Goal: Transaction & Acquisition: Subscribe to service/newsletter

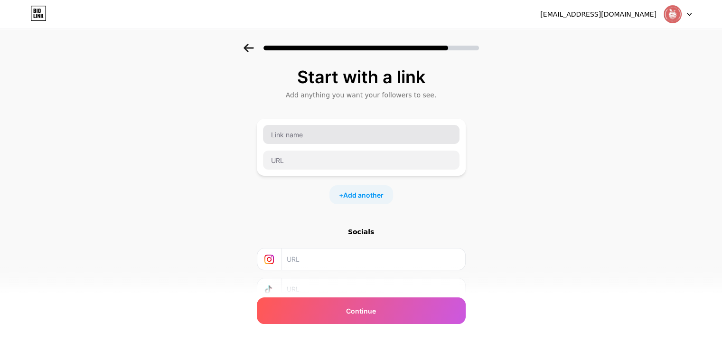
click at [298, 139] on input "text" at bounding box center [361, 134] width 196 height 19
click at [284, 136] on input "text" at bounding box center [361, 134] width 196 height 19
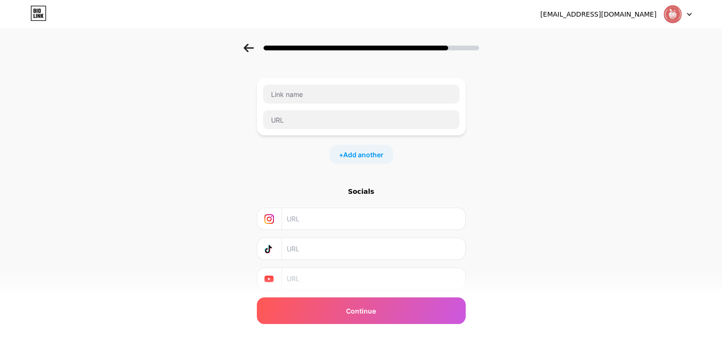
scroll to position [24, 0]
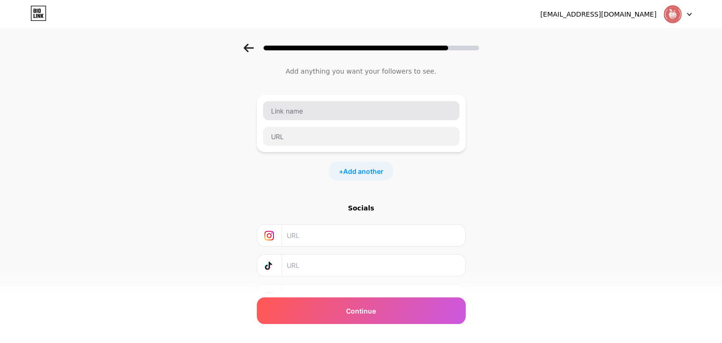
click at [301, 109] on input "text" at bounding box center [361, 110] width 196 height 19
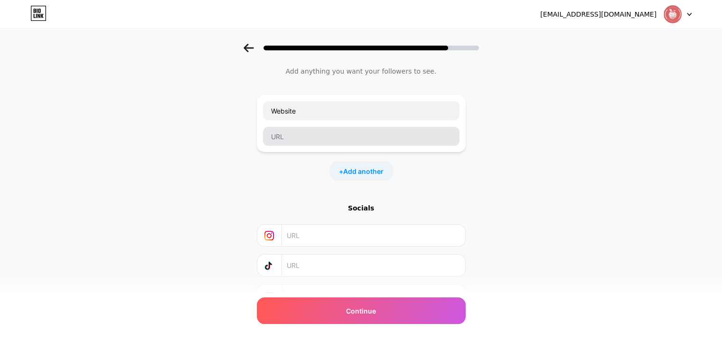
type input "Website"
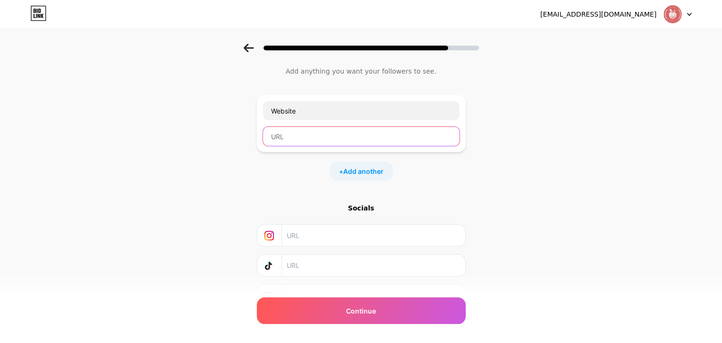
click at [292, 139] on input "text" at bounding box center [361, 136] width 196 height 19
paste input "https://teachertransition.com/"
type input "https://teachertransition.com/"
click at [366, 169] on span "Add another" at bounding box center [363, 171] width 40 height 10
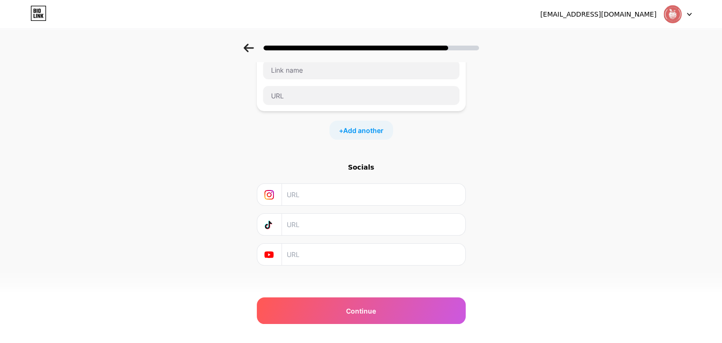
scroll to position [137, 0]
click at [322, 190] on input "text" at bounding box center [373, 187] width 172 height 21
paste input "https://www.instagram.com/teachertransition/"
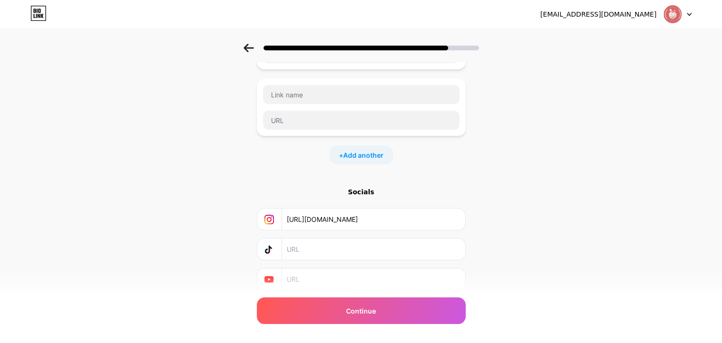
scroll to position [90, 0]
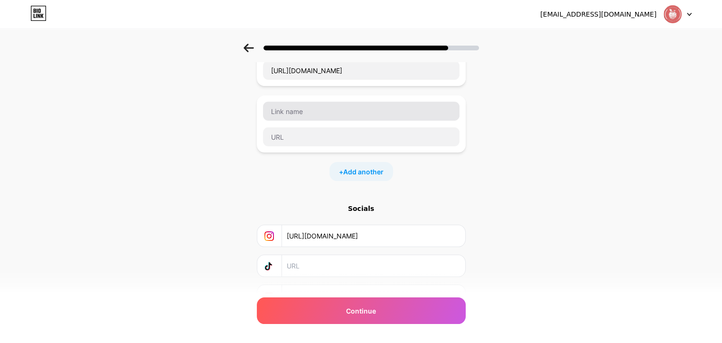
type input "https://www.instagram.com/teachertransition/"
click at [294, 110] on input "text" at bounding box center [361, 111] width 196 height 19
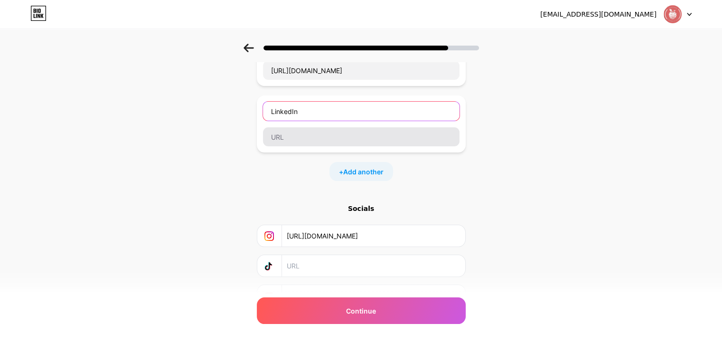
type input "LinkedIn"
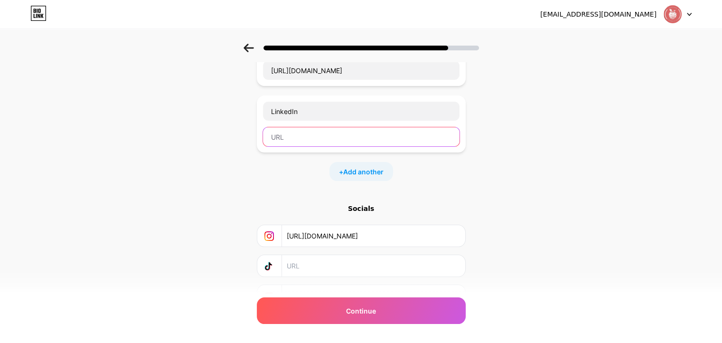
click at [277, 135] on input "text" at bounding box center [361, 136] width 196 height 19
paste input "https://www.linkedin.com/company/teacher-transition"
type input "https://www.linkedin.com/company/teacher-transition"
click at [361, 169] on span "Add another" at bounding box center [363, 172] width 40 height 10
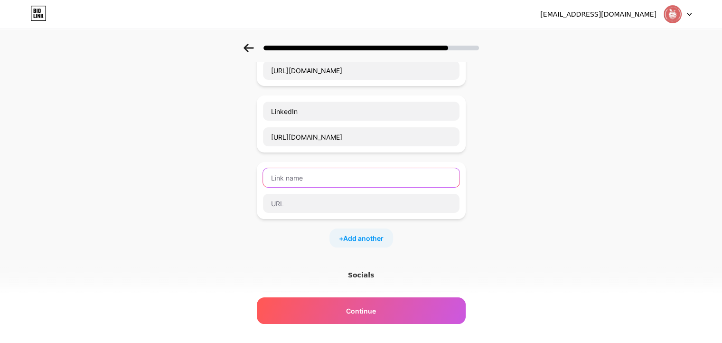
click at [297, 178] on input "text" at bounding box center [361, 177] width 196 height 19
type input "Facebook"
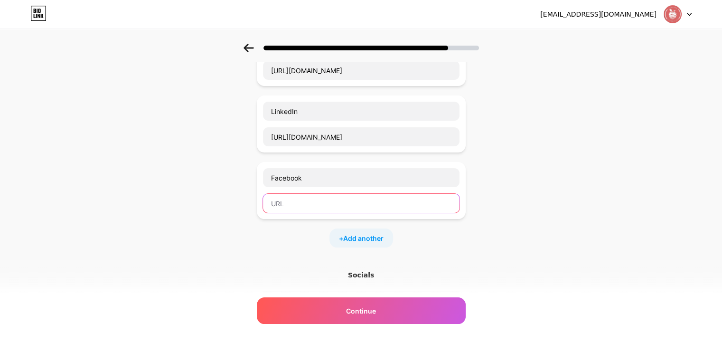
click at [294, 201] on input "text" at bounding box center [361, 203] width 196 height 19
paste input "https://www.facebook.com/TeacherTransition"
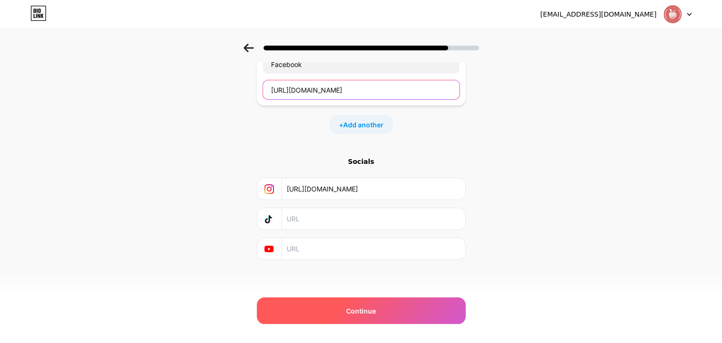
type input "https://www.facebook.com/TeacherTransition"
click at [380, 314] on div "Continue" at bounding box center [361, 310] width 209 height 27
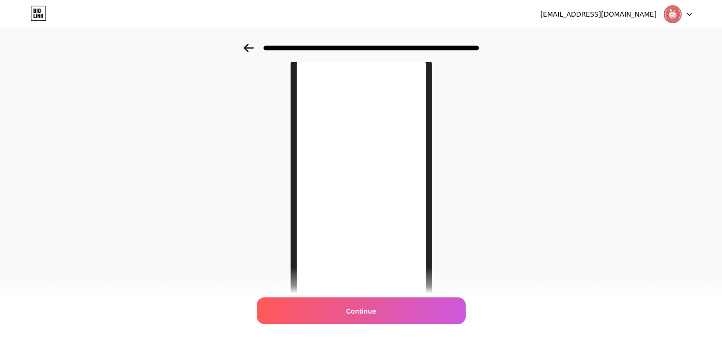
scroll to position [95, 0]
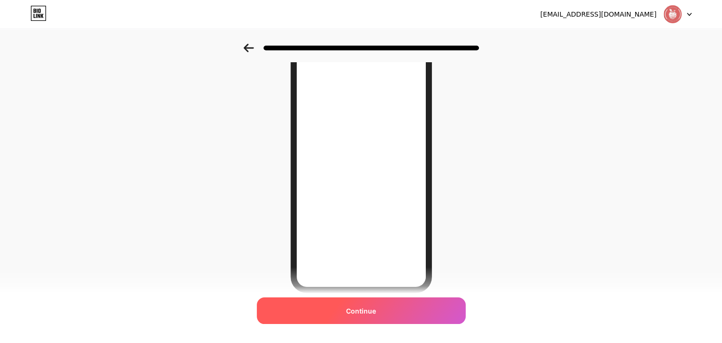
click at [384, 309] on div "Continue" at bounding box center [361, 310] width 209 height 27
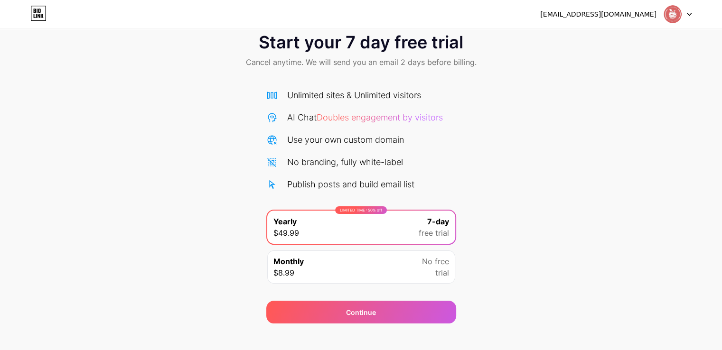
scroll to position [31, 0]
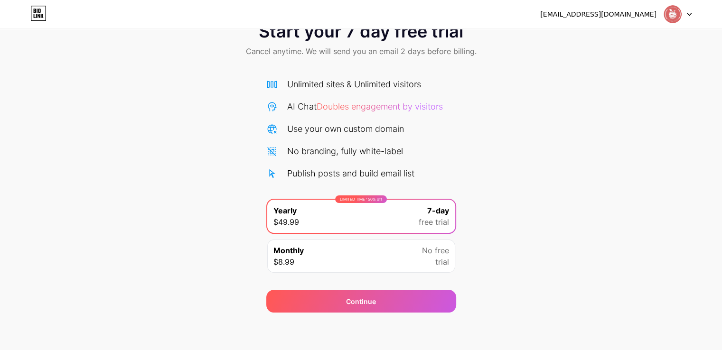
click at [396, 264] on div "Monthly $8.99 No free trial" at bounding box center [361, 256] width 188 height 33
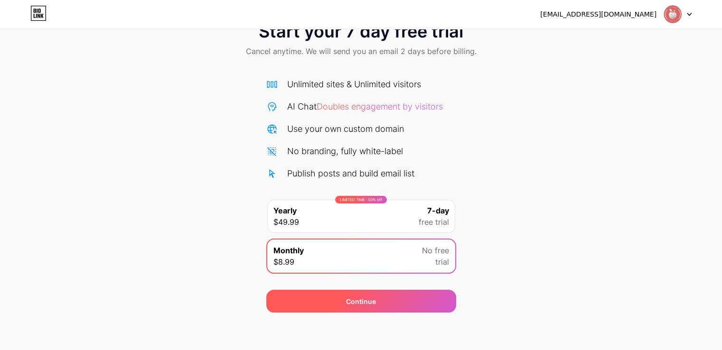
click at [370, 301] on span "Continue" at bounding box center [361, 301] width 30 height 10
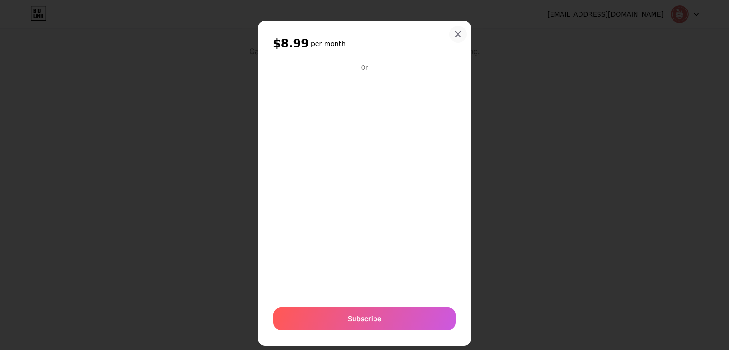
click at [455, 35] on icon at bounding box center [457, 34] width 5 height 5
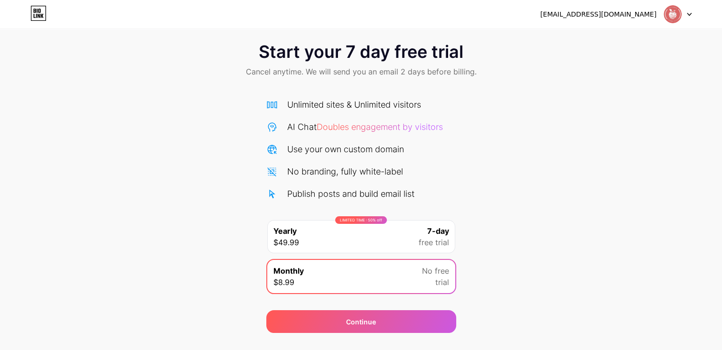
scroll to position [0, 0]
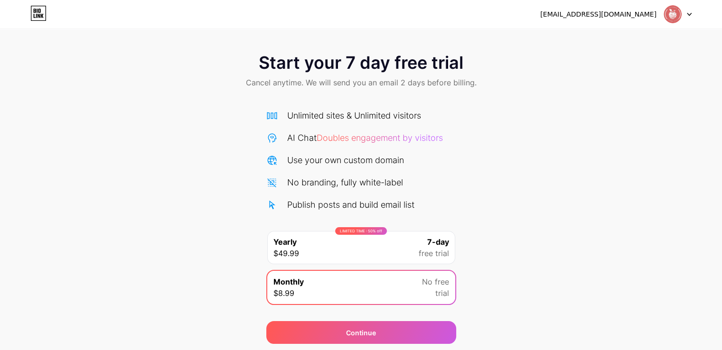
click at [616, 12] on div "[EMAIL_ADDRESS][DOMAIN_NAME]" at bounding box center [598, 14] width 116 height 10
click at [672, 9] on img at bounding box center [672, 14] width 18 height 18
click at [37, 15] on icon at bounding box center [38, 13] width 16 height 15
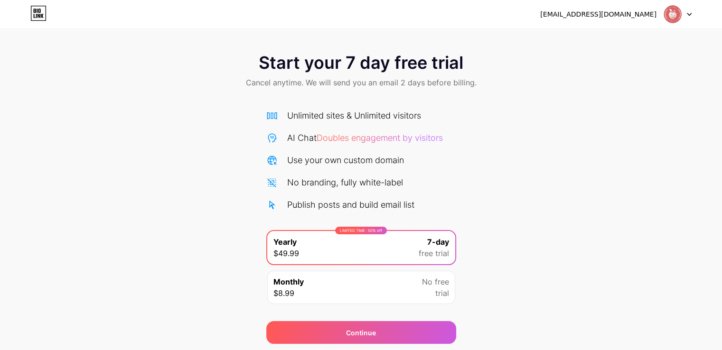
click at [43, 9] on icon at bounding box center [38, 13] width 16 height 15
click at [386, 84] on span "Cancel anytime. We will send you an email 2 days before billing." at bounding box center [361, 82] width 231 height 11
click at [299, 119] on div "Unlimited sites & Unlimited visitors" at bounding box center [354, 115] width 134 height 13
click at [340, 118] on div "Unlimited sites & Unlimited visitors" at bounding box center [354, 115] width 134 height 13
click at [370, 114] on div "Unlimited sites & Unlimited visitors" at bounding box center [354, 115] width 134 height 13
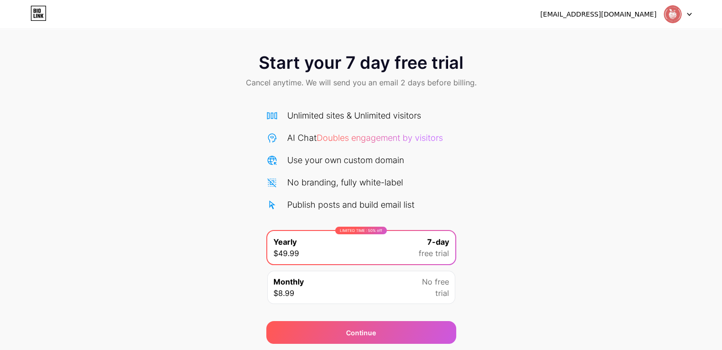
click at [300, 138] on div "AI Chat Doubles engagement by visitors" at bounding box center [365, 137] width 156 height 13
click at [305, 164] on div "Use your own custom domain" at bounding box center [345, 160] width 117 height 13
click at [311, 177] on div "No branding, fully white-label" at bounding box center [345, 182] width 116 height 13
click at [309, 196] on div "Unlimited sites & Unlimited visitors AI Chat Doubles engagement by visitors Use…" at bounding box center [361, 160] width 190 height 102
click at [351, 202] on div "Publish posts and build email list" at bounding box center [350, 204] width 127 height 13
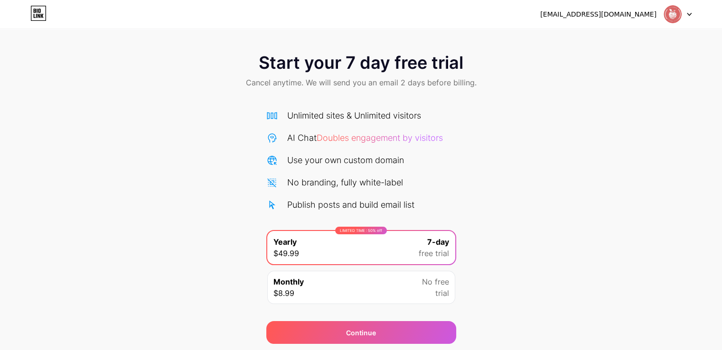
click at [326, 174] on div "Unlimited sites & Unlimited visitors AI Chat Doubles engagement by visitors Use…" at bounding box center [361, 160] width 190 height 102
click at [32, 15] on icon at bounding box center [38, 13] width 16 height 15
click at [501, 130] on div "Start your 7 day free trial Cancel anytime. We will send you an email 2 days be…" at bounding box center [361, 194] width 722 height 300
click at [633, 14] on div "[EMAIL_ADDRESS][DOMAIN_NAME]" at bounding box center [598, 14] width 116 height 10
click at [687, 13] on icon at bounding box center [689, 14] width 4 height 2
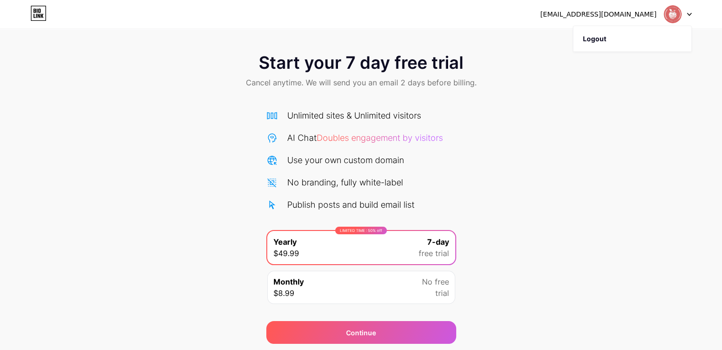
click at [597, 10] on div "[EMAIL_ADDRESS][DOMAIN_NAME]" at bounding box center [598, 14] width 116 height 10
click at [518, 204] on div "Start your 7 day free trial Cancel anytime. We will send you an email 2 days be…" at bounding box center [361, 194] width 722 height 300
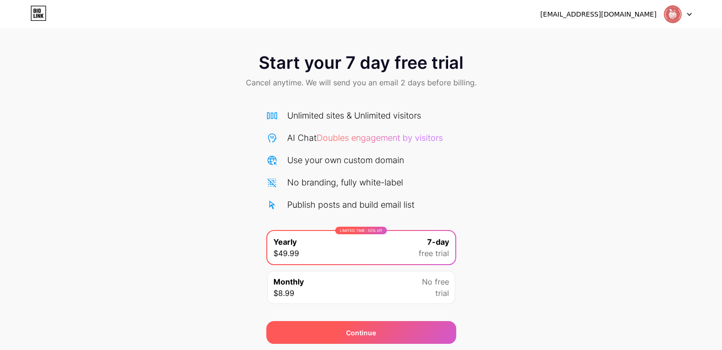
click at [359, 331] on span "Continue" at bounding box center [361, 333] width 30 height 10
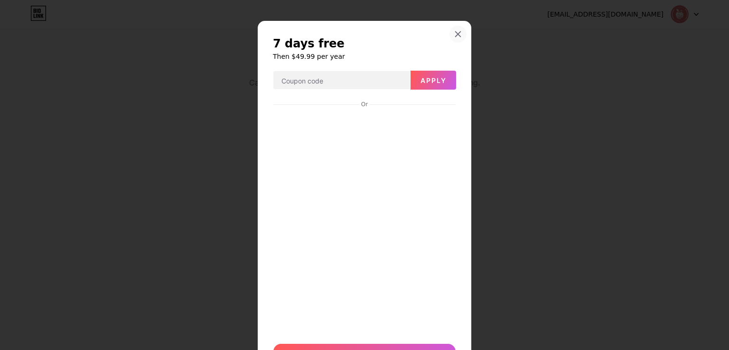
click at [455, 29] on div at bounding box center [457, 34] width 17 height 17
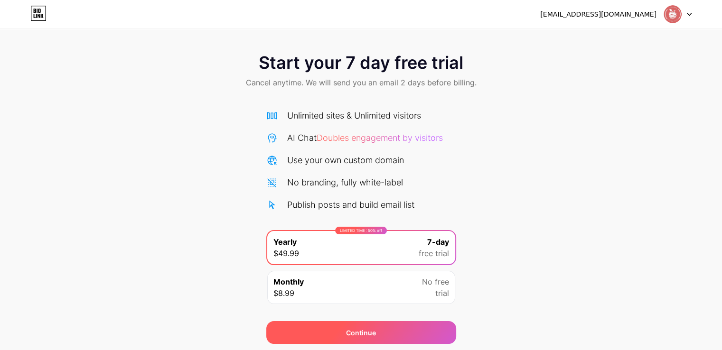
click at [339, 332] on div "Continue" at bounding box center [361, 332] width 190 height 23
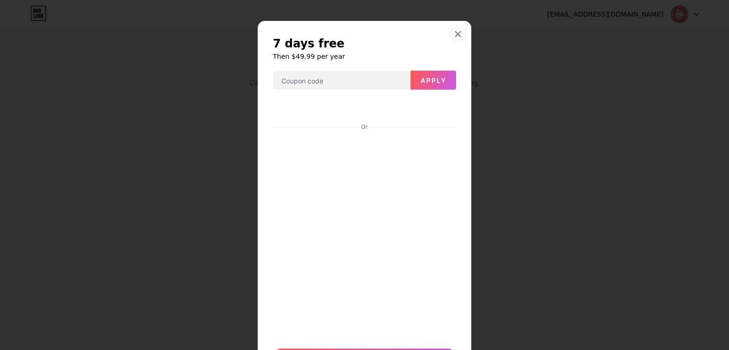
click at [454, 33] on icon at bounding box center [458, 34] width 8 height 8
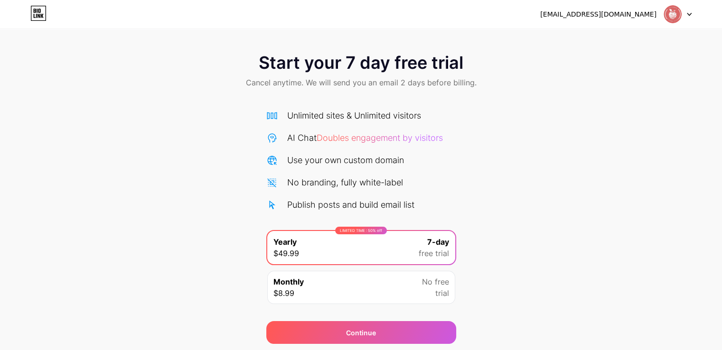
click at [397, 65] on span "Start your 7 day free trial" at bounding box center [361, 62] width 204 height 19
click at [609, 14] on div "[EMAIL_ADDRESS][DOMAIN_NAME]" at bounding box center [598, 14] width 116 height 10
click at [689, 10] on div at bounding box center [678, 14] width 28 height 17
click at [643, 18] on div "[EMAIL_ADDRESS][DOMAIN_NAME]" at bounding box center [598, 14] width 116 height 10
click at [603, 15] on div "[EMAIL_ADDRESS][DOMAIN_NAME]" at bounding box center [598, 14] width 116 height 10
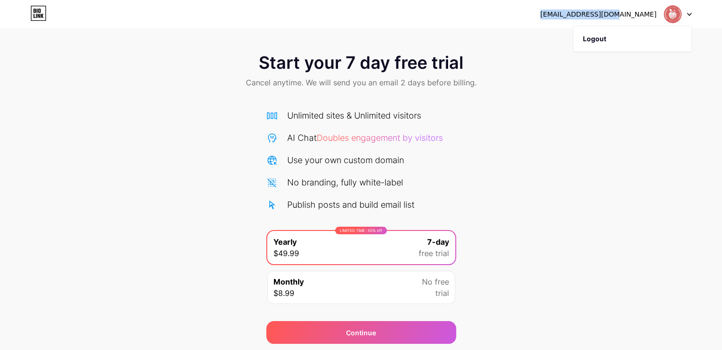
click at [603, 15] on div "[EMAIL_ADDRESS][DOMAIN_NAME]" at bounding box center [598, 14] width 116 height 10
click at [644, 15] on div "[EMAIL_ADDRESS][DOMAIN_NAME]" at bounding box center [598, 14] width 116 height 10
click at [11, 27] on div "teachertransition67@gmail.com Logout" at bounding box center [361, 14] width 722 height 28
click at [25, 14] on div "teachertransition67@gmail.com Logout" at bounding box center [361, 14] width 722 height 17
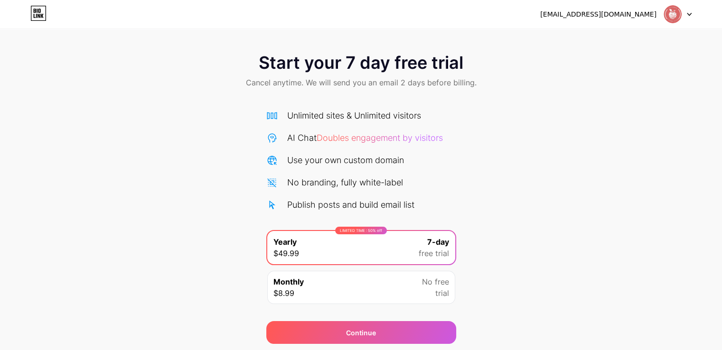
click at [25, 14] on div "teachertransition67@gmail.com Logout" at bounding box center [361, 14] width 722 height 17
click at [38, 16] on icon at bounding box center [38, 13] width 16 height 15
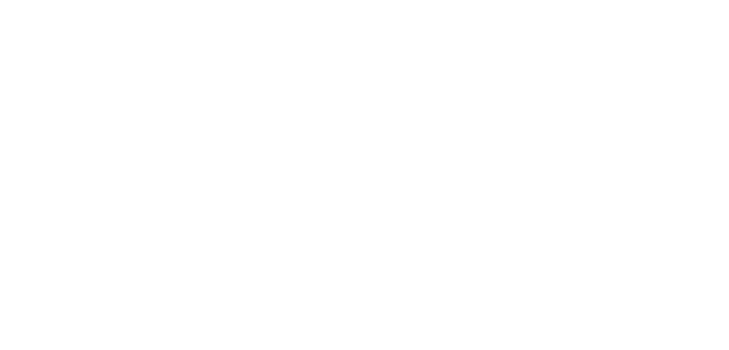
click at [89, 0] on html at bounding box center [364, 0] width 729 height 0
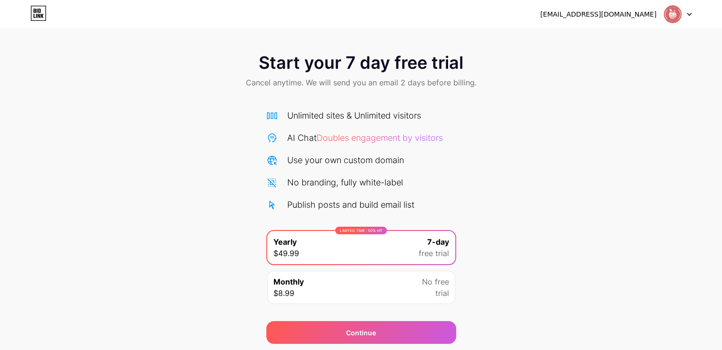
click at [37, 14] on icon at bounding box center [36, 16] width 1 height 4
click at [352, 117] on div "Unlimited sites & Unlimited visitors" at bounding box center [354, 115] width 134 height 13
click at [294, 110] on div "Unlimited sites & Unlimited visitors" at bounding box center [354, 115] width 134 height 13
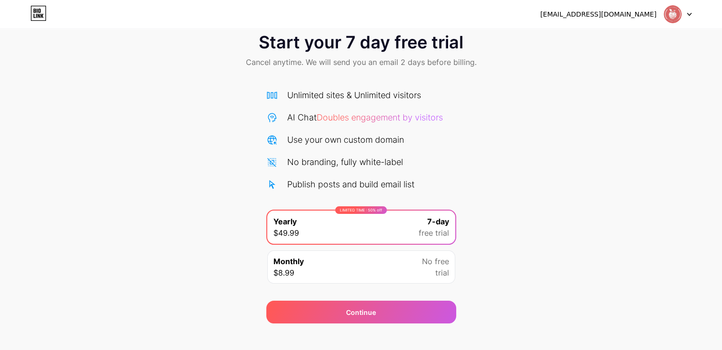
scroll to position [31, 0]
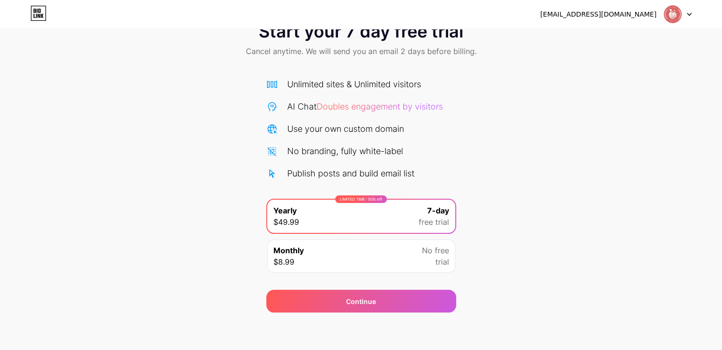
click at [342, 256] on div "Monthly $8.99 No free trial" at bounding box center [361, 256] width 188 height 33
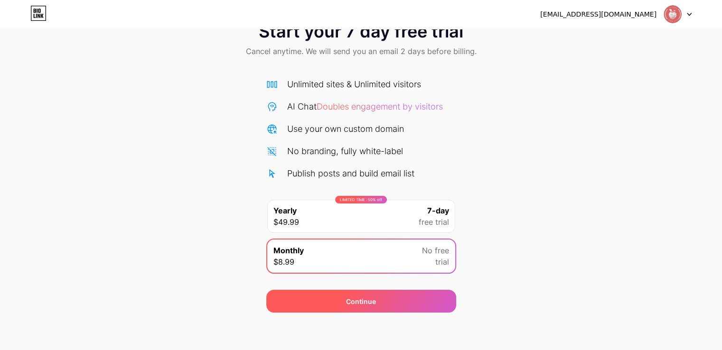
click at [347, 296] on span "Continue" at bounding box center [361, 301] width 30 height 10
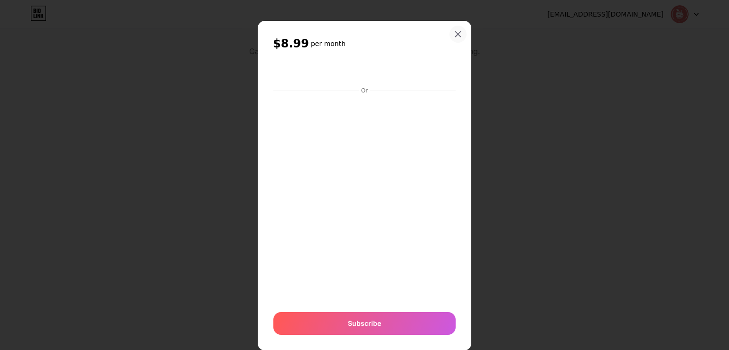
click at [454, 34] on icon at bounding box center [458, 34] width 8 height 8
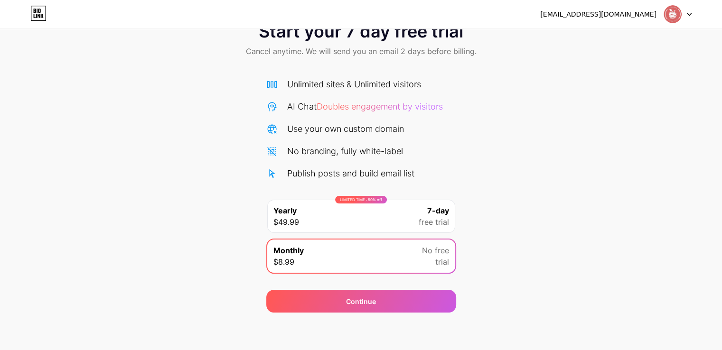
scroll to position [0, 0]
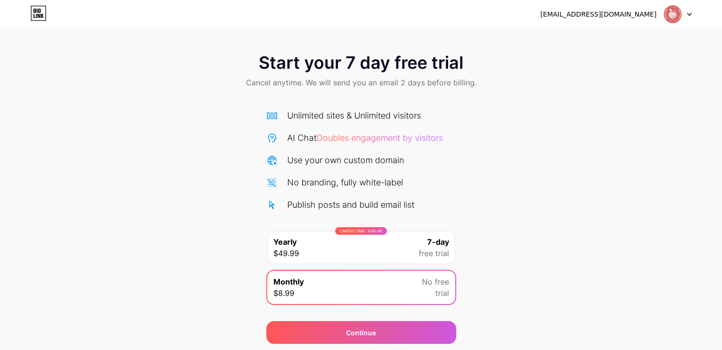
click at [634, 14] on div "[EMAIL_ADDRESS][DOMAIN_NAME]" at bounding box center [598, 14] width 116 height 10
click at [603, 19] on div "[EMAIL_ADDRESS][DOMAIN_NAME]" at bounding box center [598, 14] width 116 height 10
click at [601, 17] on div "[EMAIL_ADDRESS][DOMAIN_NAME]" at bounding box center [598, 14] width 116 height 10
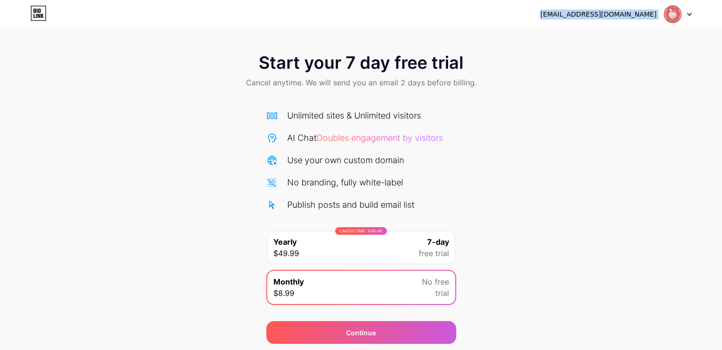
click at [601, 17] on div "[EMAIL_ADDRESS][DOMAIN_NAME]" at bounding box center [598, 14] width 116 height 10
